Goal: Navigation & Orientation: Find specific page/section

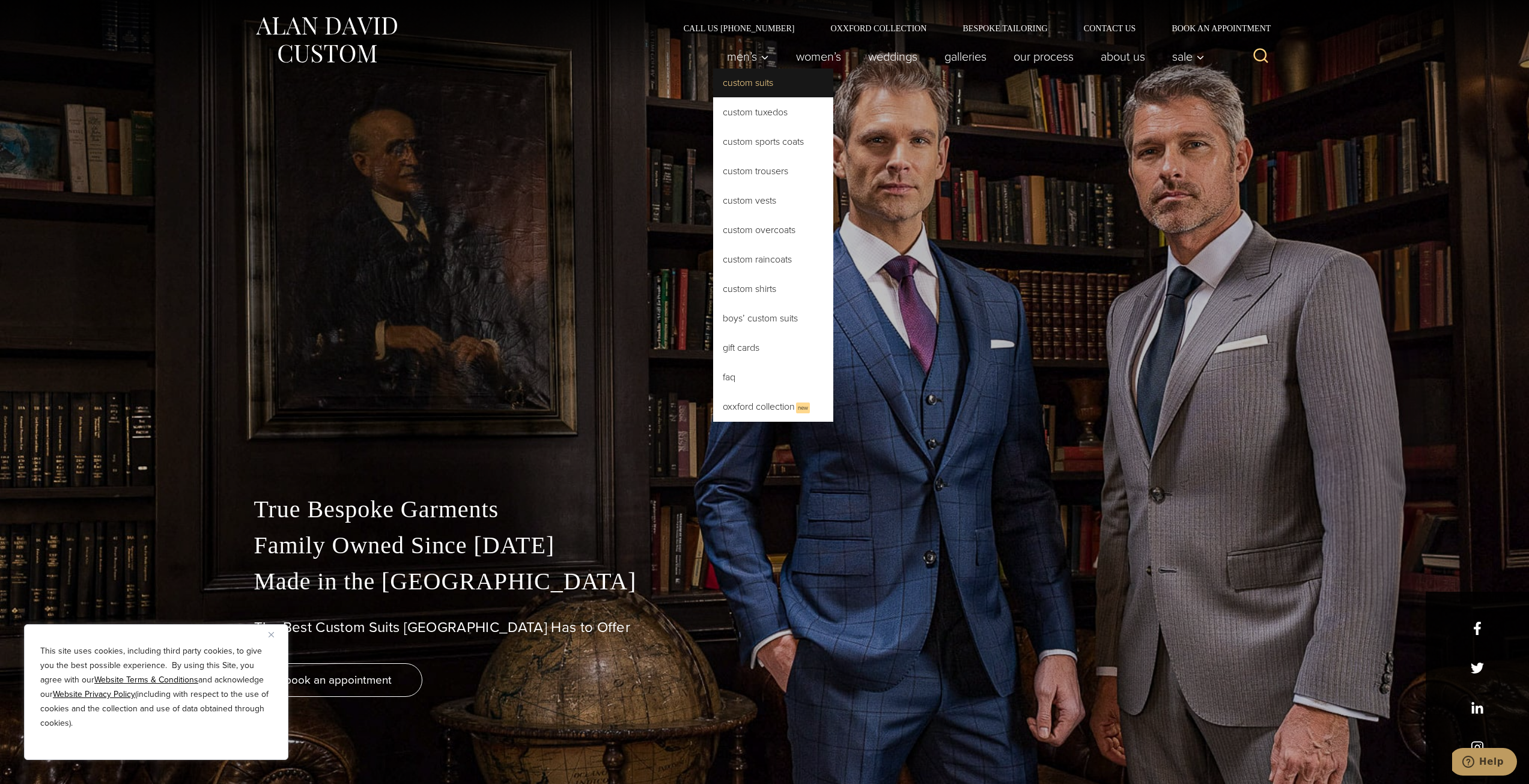
click at [775, 82] on link "Custom Suits" at bounding box center [773, 83] width 120 height 29
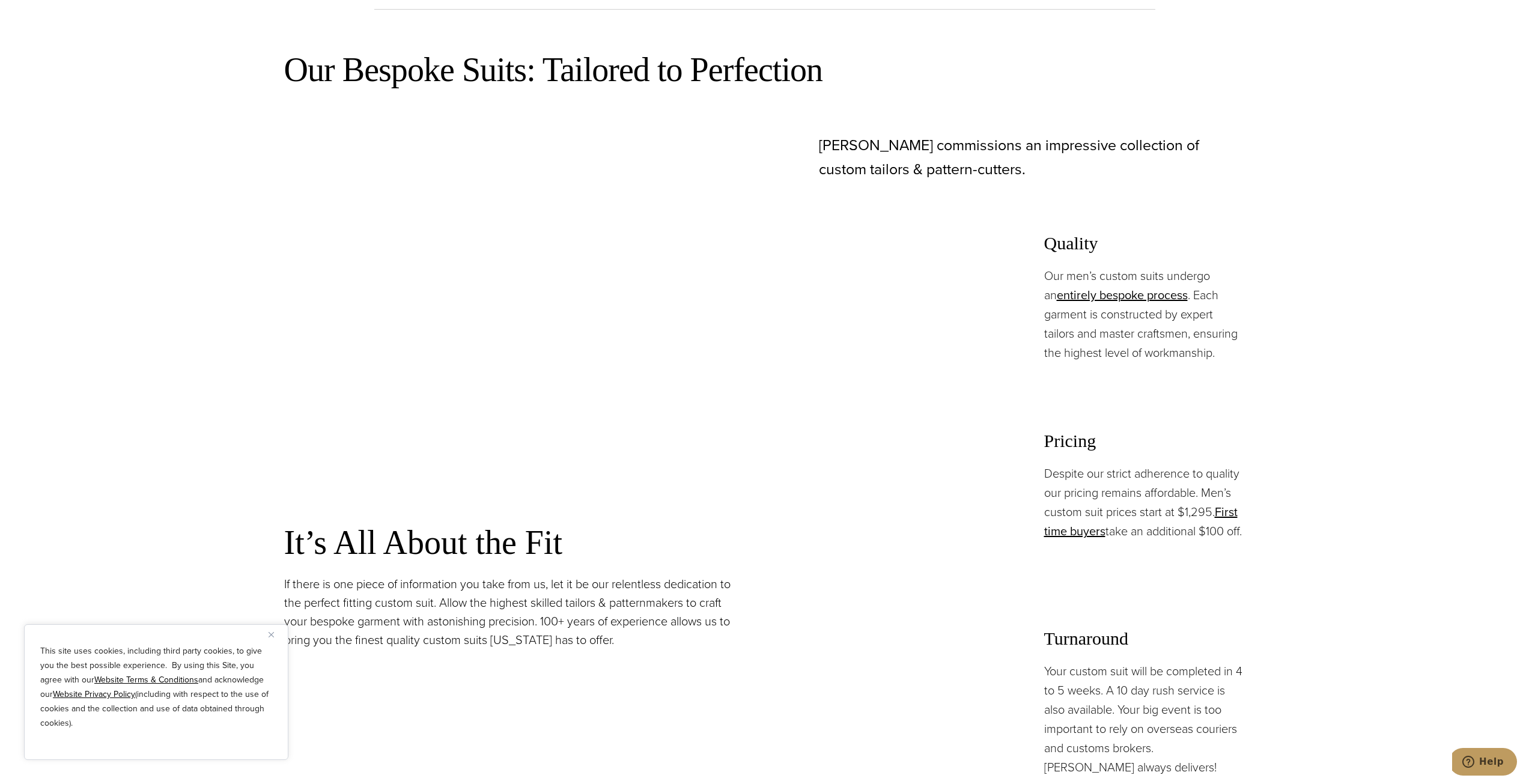
scroll to position [1141, 0]
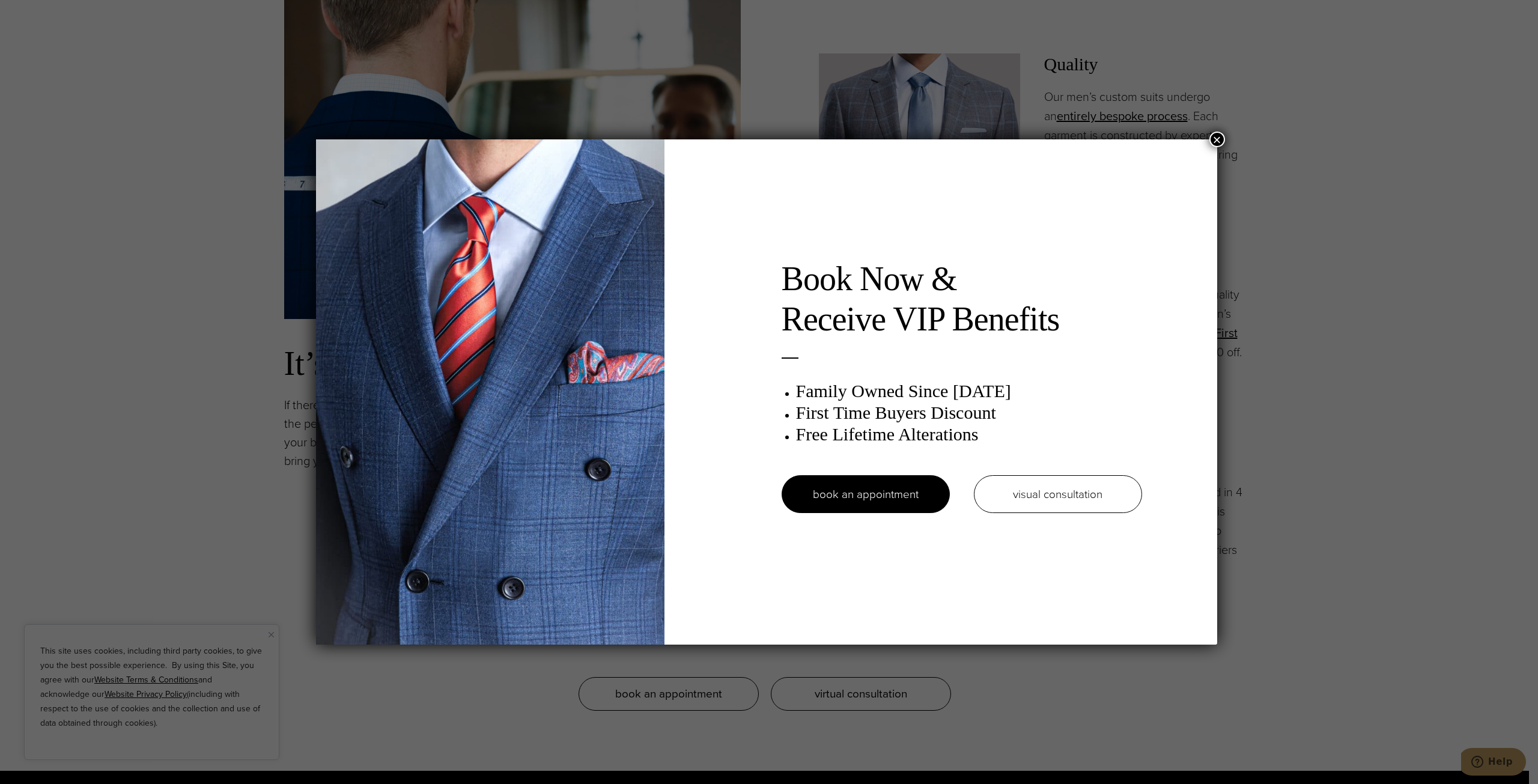
click at [1216, 135] on button "×" at bounding box center [1217, 139] width 16 height 16
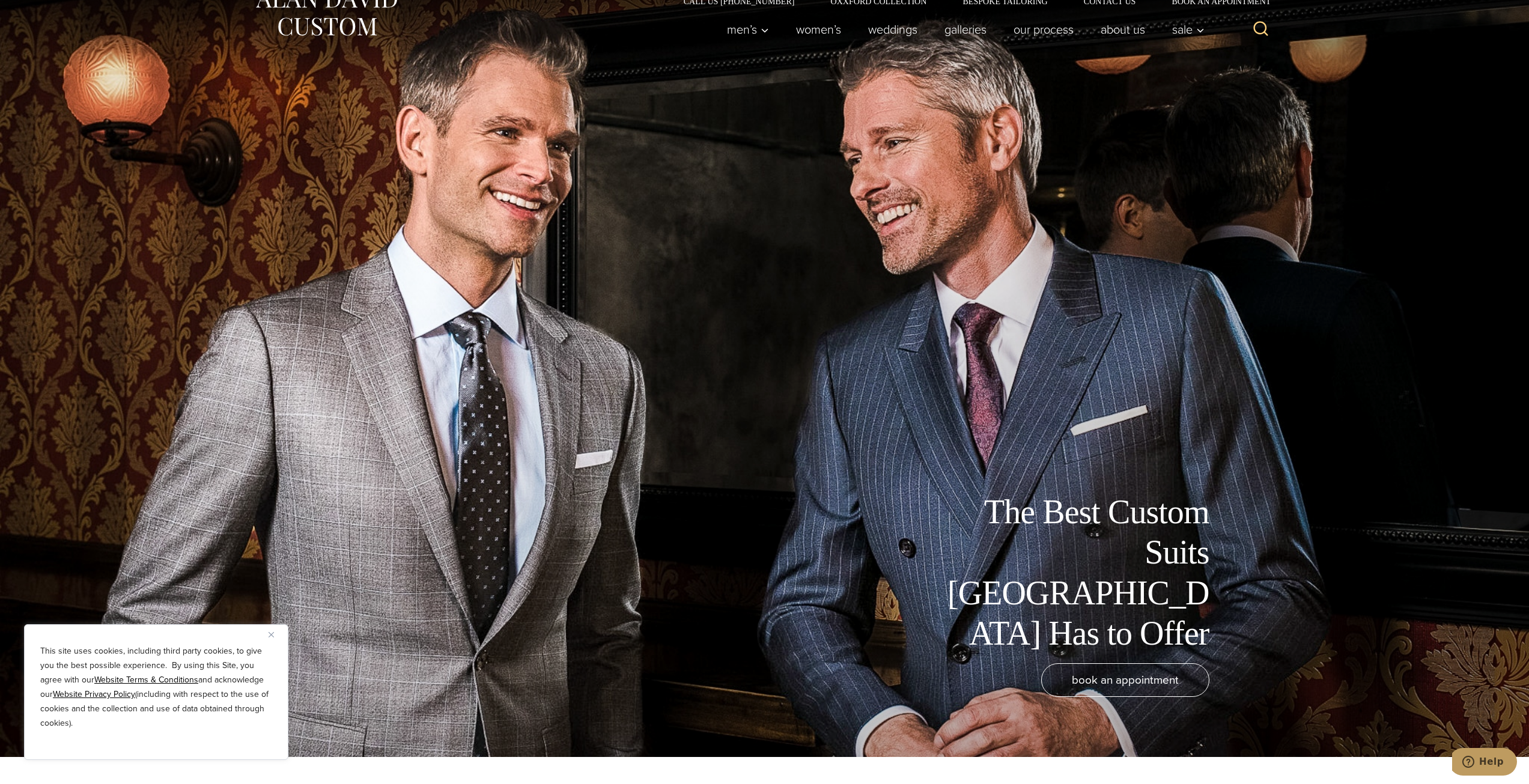
scroll to position [0, 0]
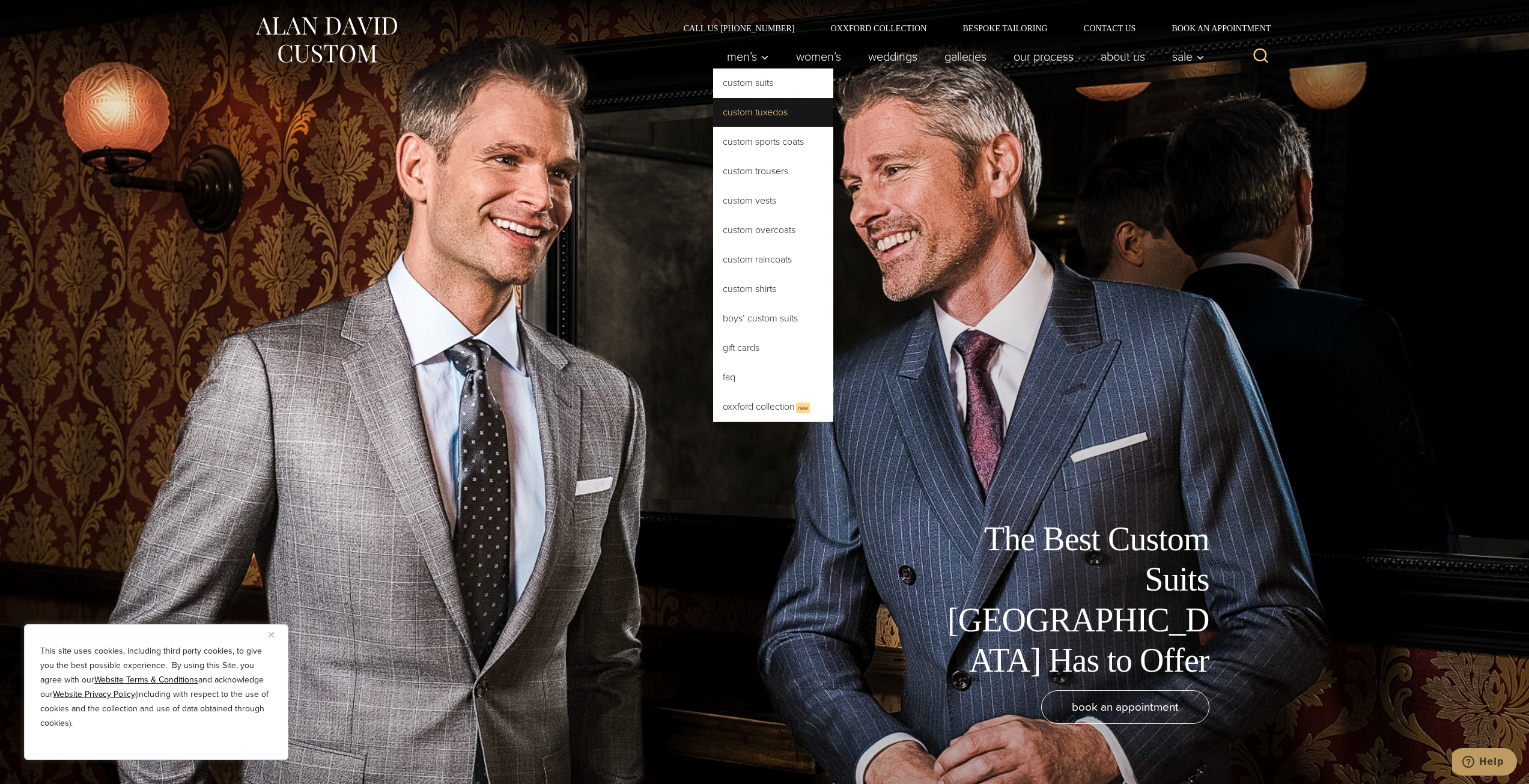
click at [743, 113] on link "Custom Tuxedos" at bounding box center [773, 113] width 120 height 29
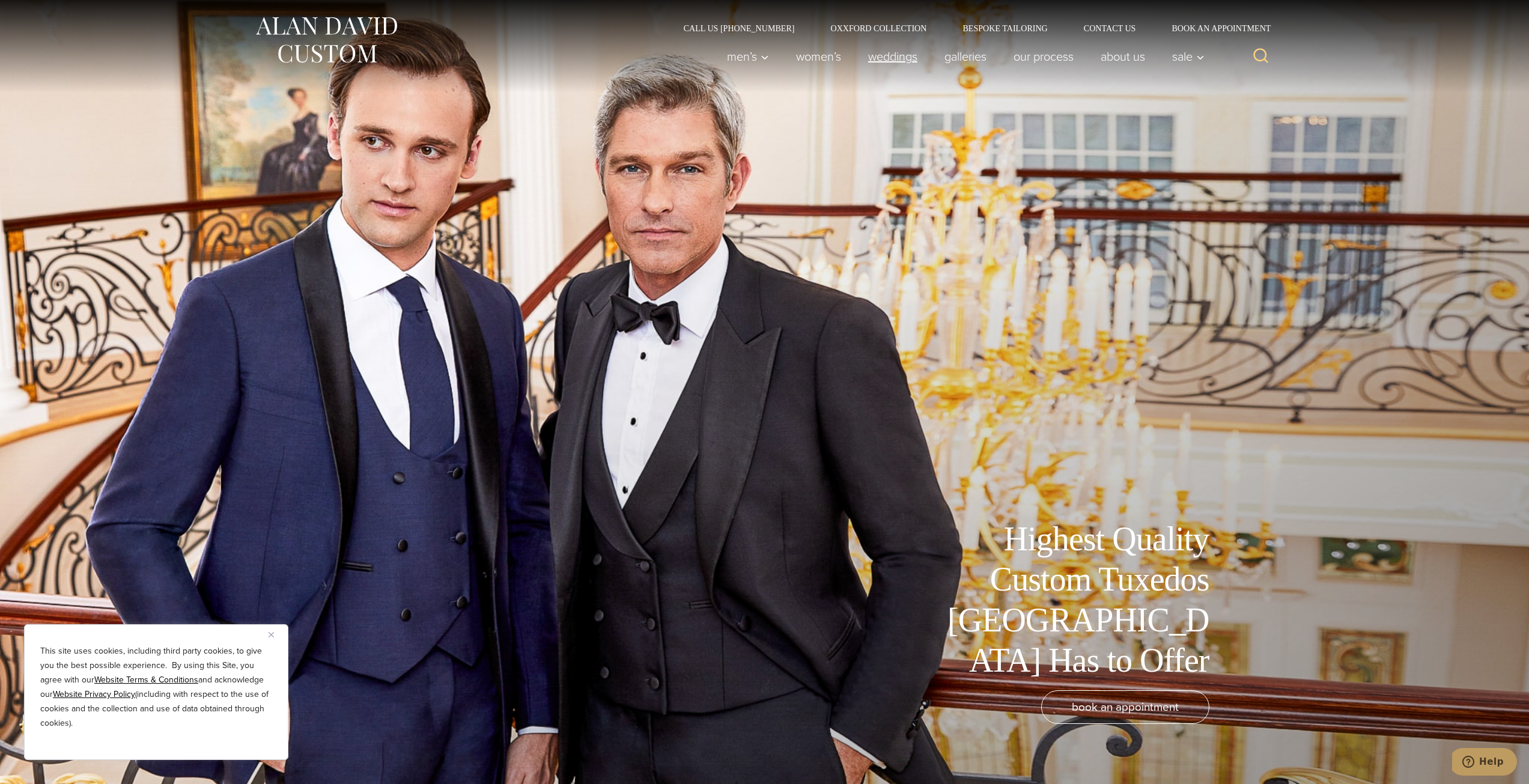
click at [867, 53] on link "weddings" at bounding box center [892, 56] width 76 height 24
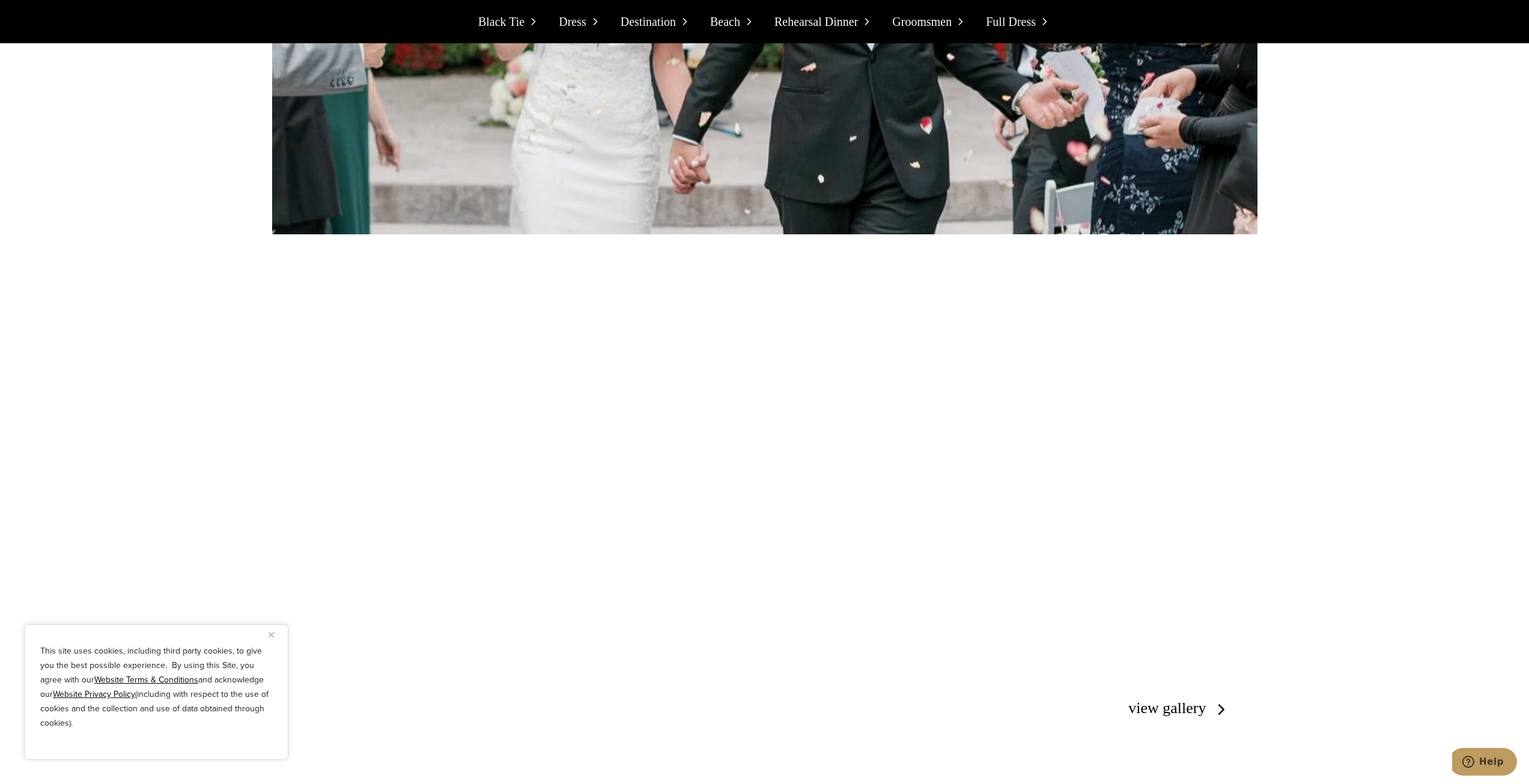
scroll to position [2342, 0]
